Goal: Find specific page/section: Find specific page/section

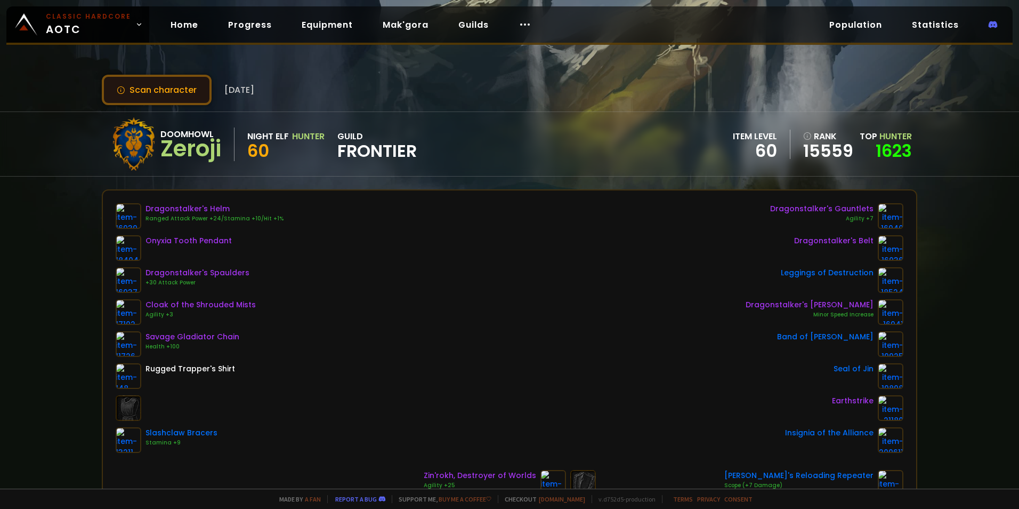
click at [126, 79] on button "Scan character" at bounding box center [157, 90] width 110 height 30
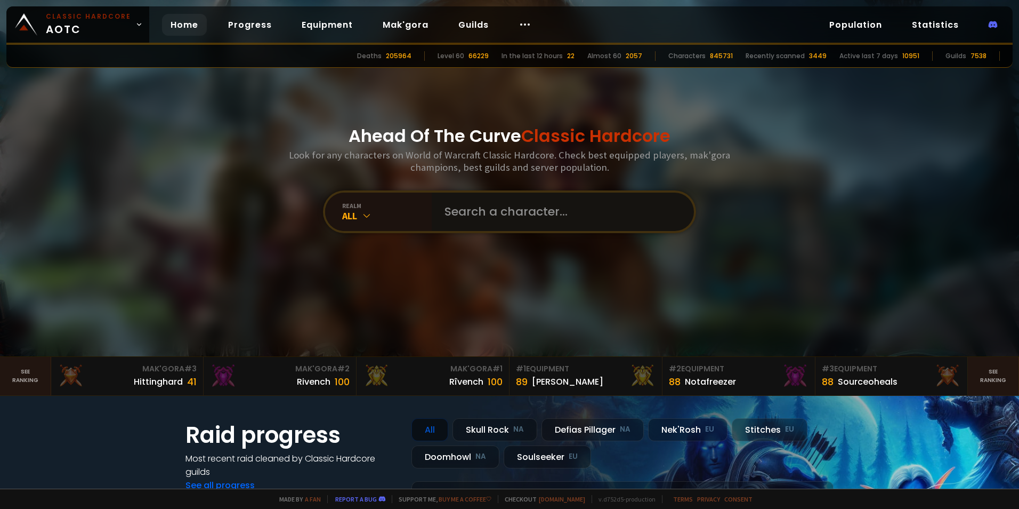
drag, startPoint x: 0, startPoint y: 0, endPoint x: 523, endPoint y: 208, distance: 563.4
click at [523, 208] on input "text" at bounding box center [559, 211] width 243 height 38
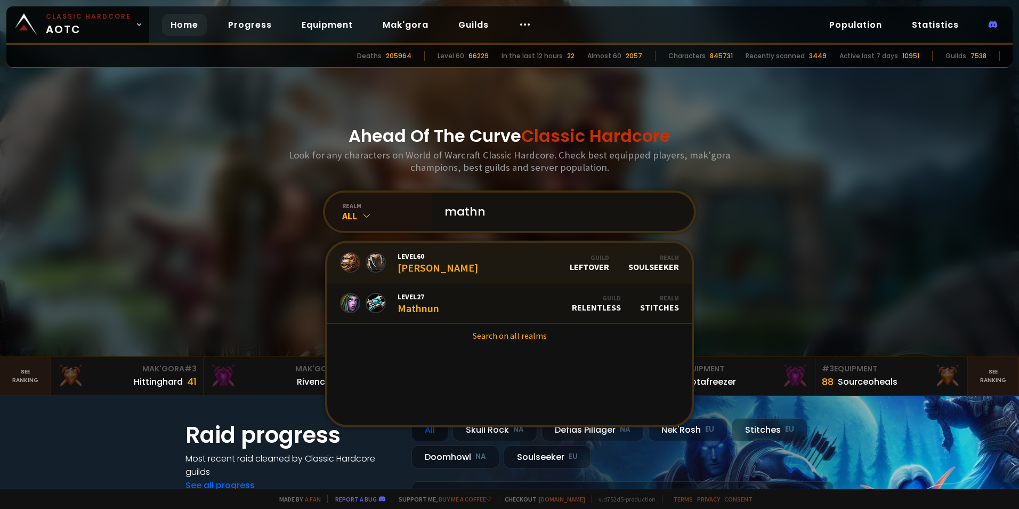
type input "mathn"
click at [465, 264] on link "Level 60 Mathnes Guild LEFTOVER Realm Soulseeker" at bounding box center [509, 263] width 365 height 41
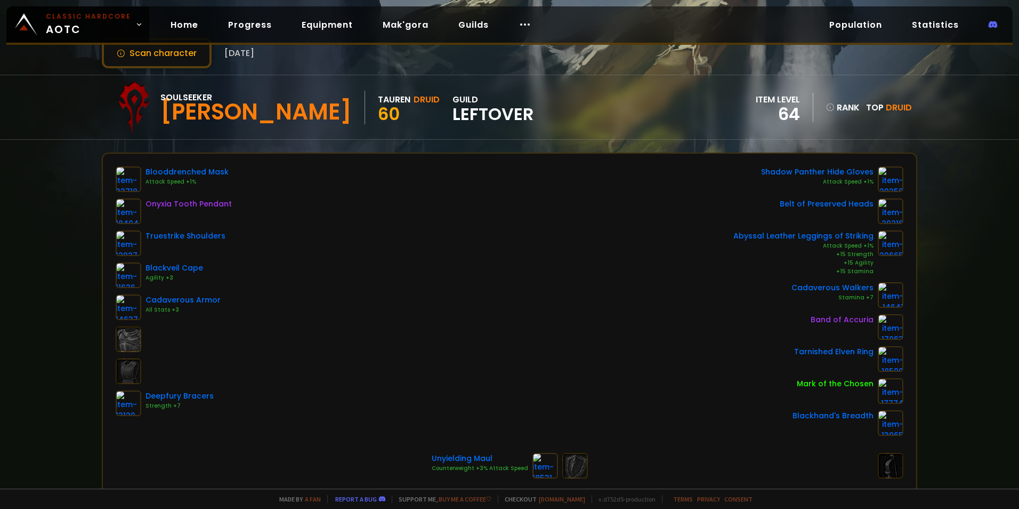
scroll to position [53, 0]
